Goal: Task Accomplishment & Management: Manage account settings

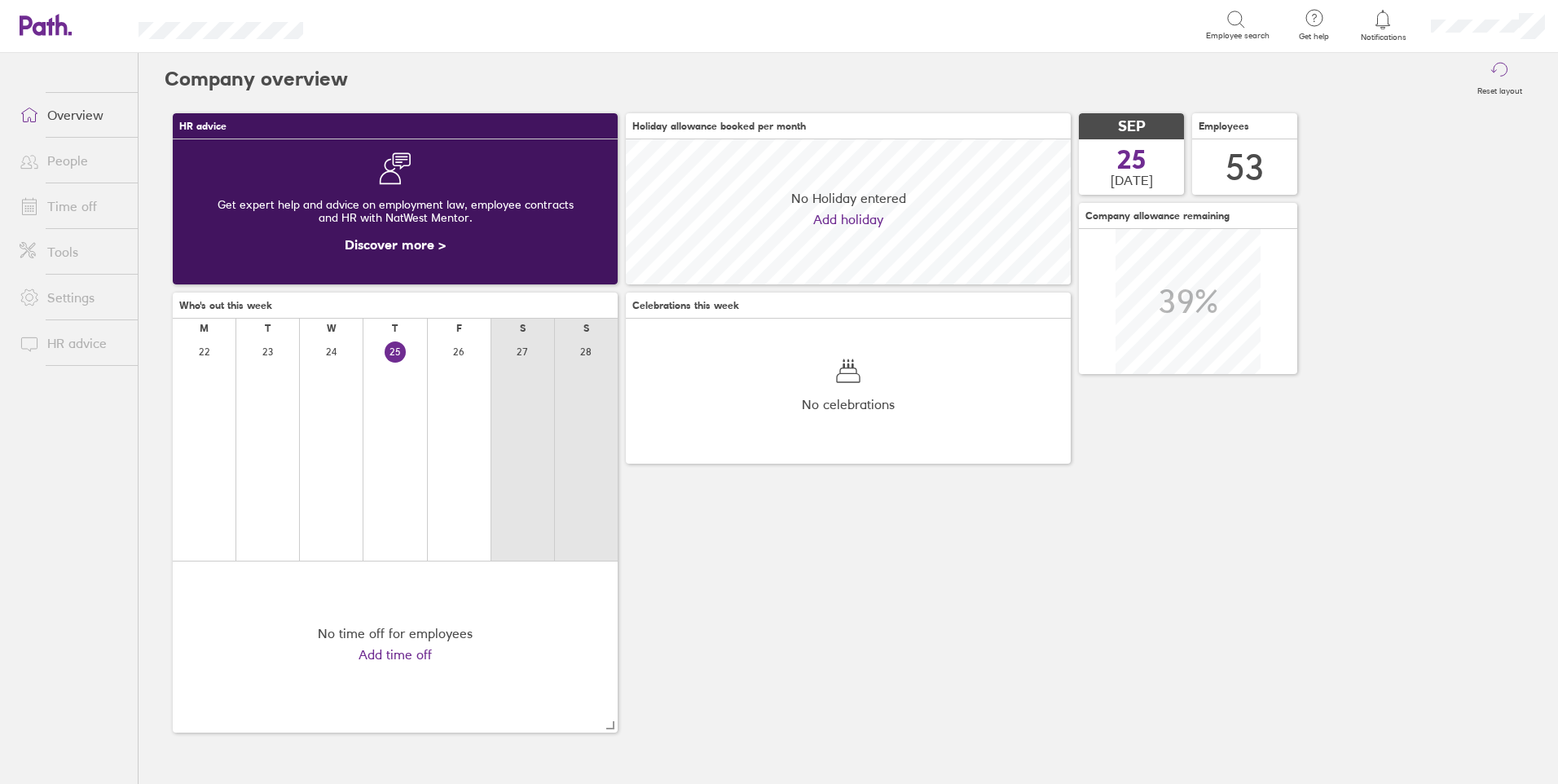
scroll to position [145, 445]
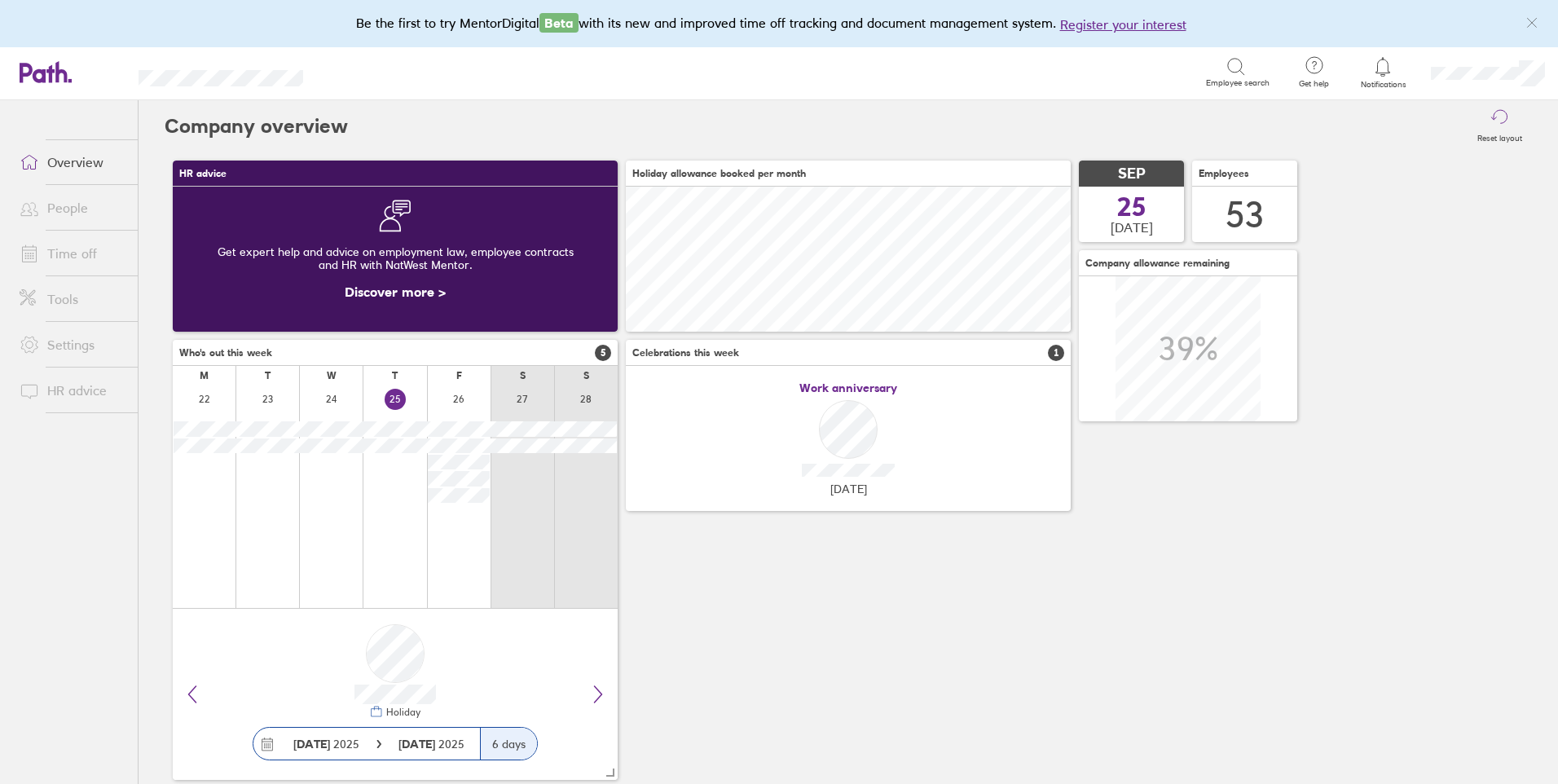
click at [73, 219] on link "People" at bounding box center [72, 208] width 132 height 32
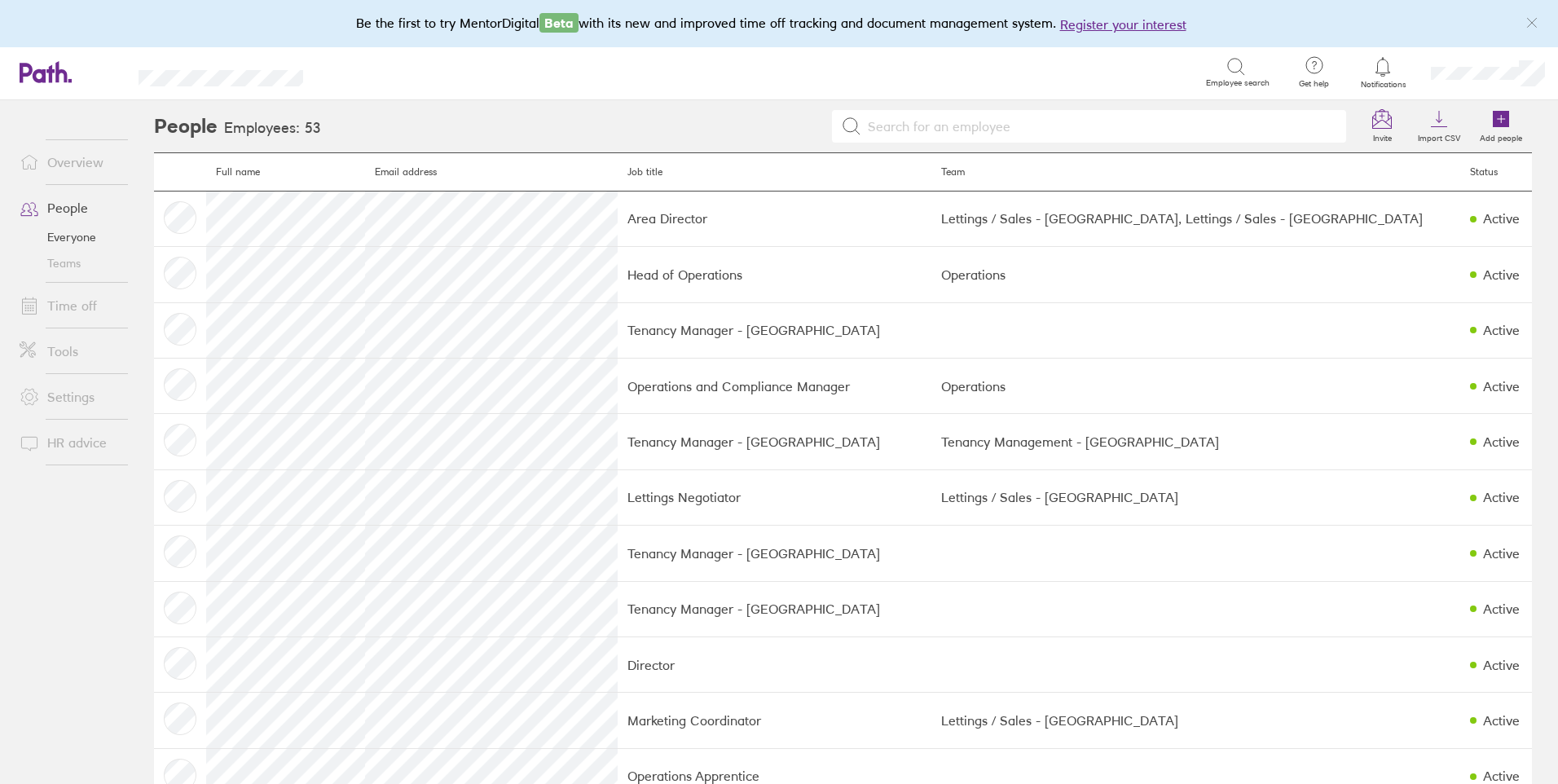
click at [74, 300] on link "Time off" at bounding box center [72, 305] width 132 height 32
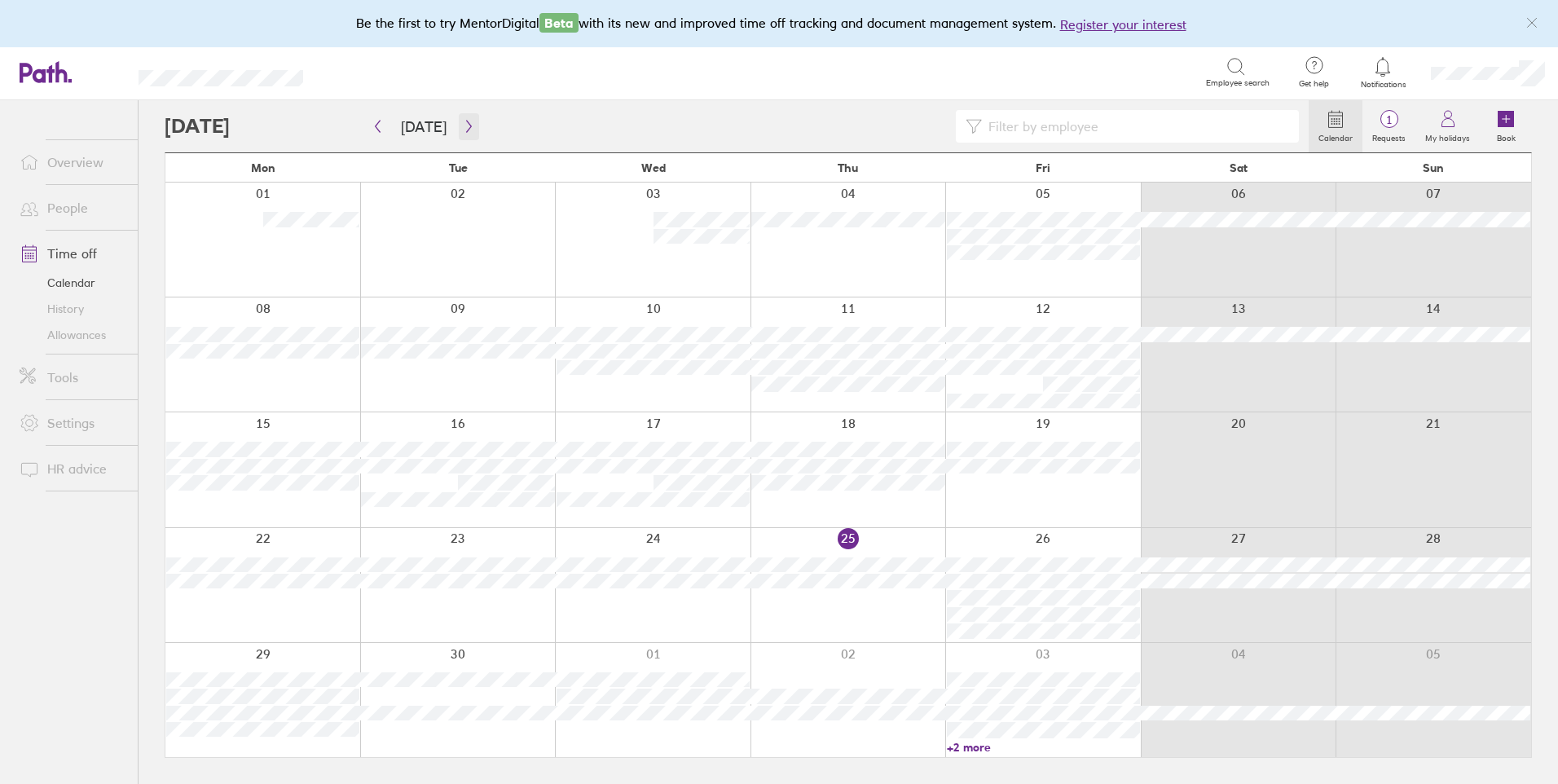
click at [470, 117] on button "button" at bounding box center [469, 126] width 20 height 27
